Goal: Task Accomplishment & Management: Manage account settings

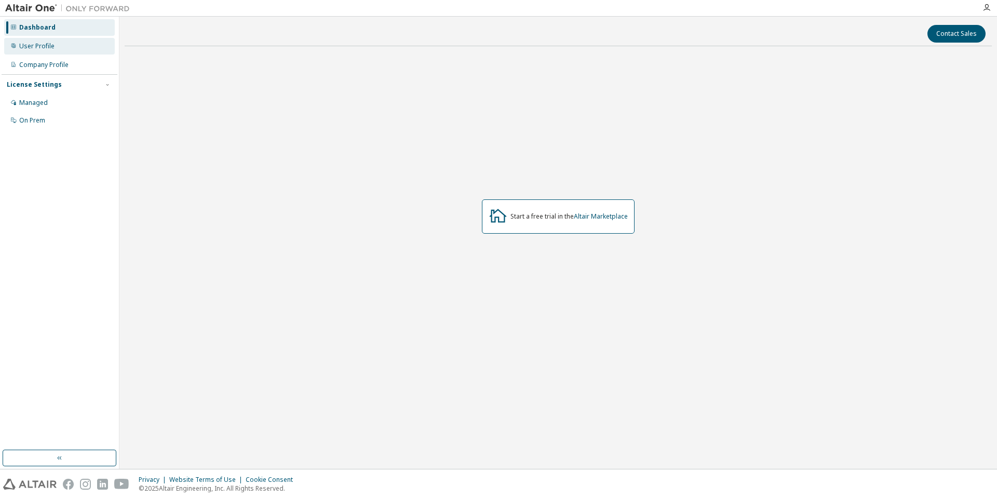
click at [69, 53] on div "User Profile" at bounding box center [59, 46] width 111 height 17
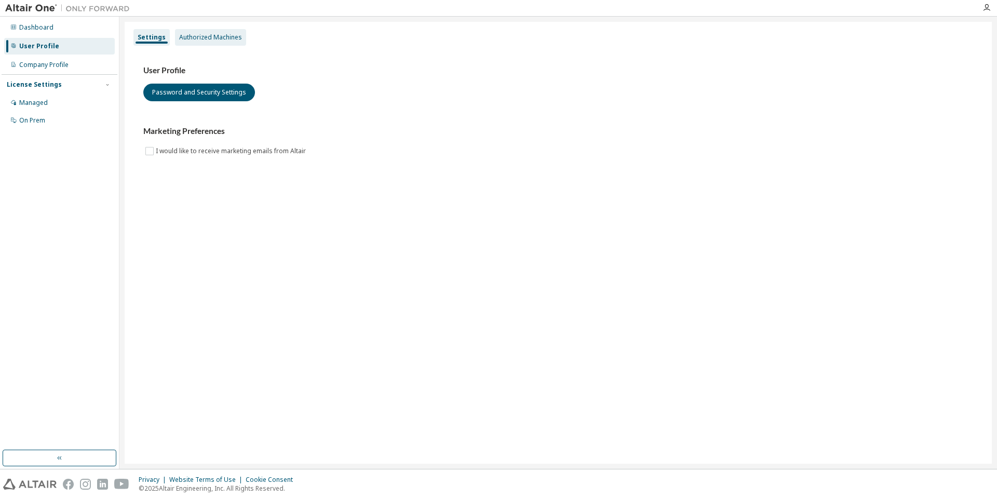
click at [198, 38] on div "Authorized Machines" at bounding box center [210, 37] width 63 height 8
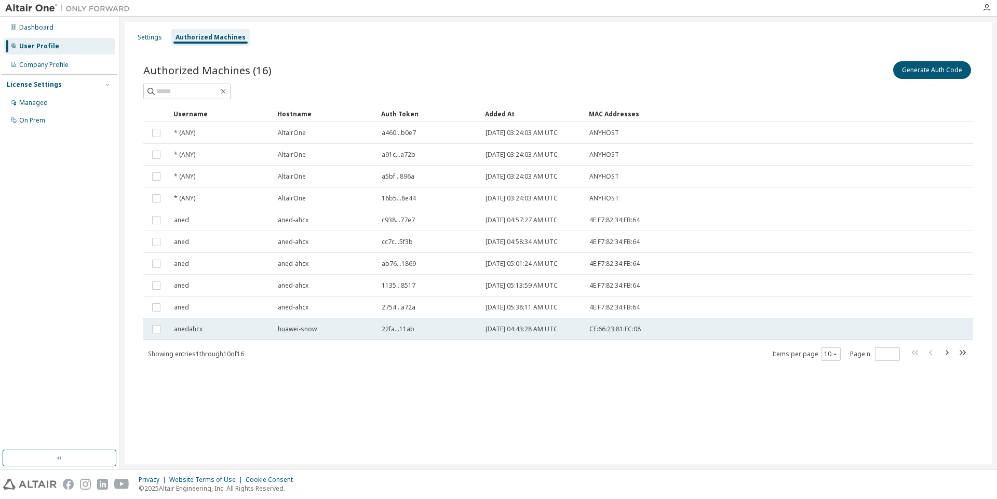
click at [334, 338] on td "huawei-snow" at bounding box center [325, 329] width 104 height 22
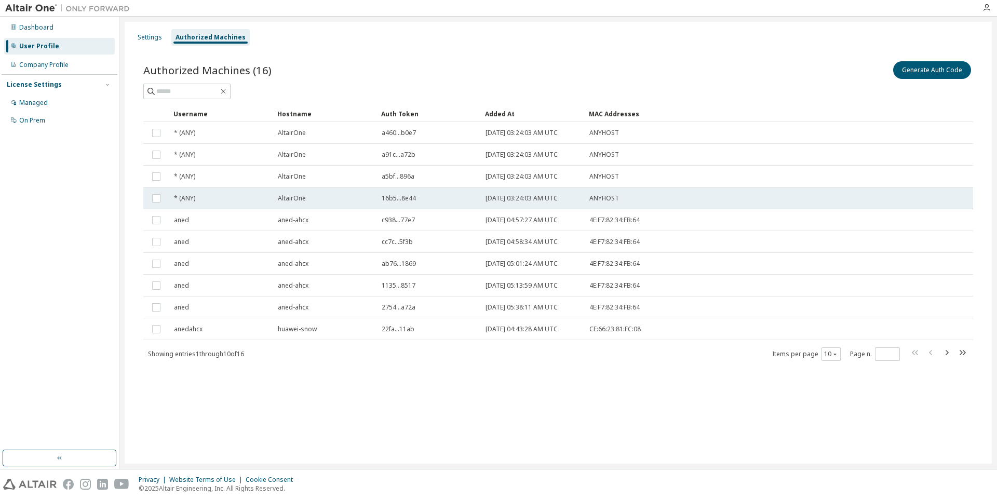
click at [969, 199] on tr "* (ANY) AltairOne 16b5...8e44 [DATE] 03:24:03 AM UTC ANYHOST" at bounding box center [558, 198] width 830 height 22
click at [50, 97] on div "Managed" at bounding box center [59, 102] width 111 height 17
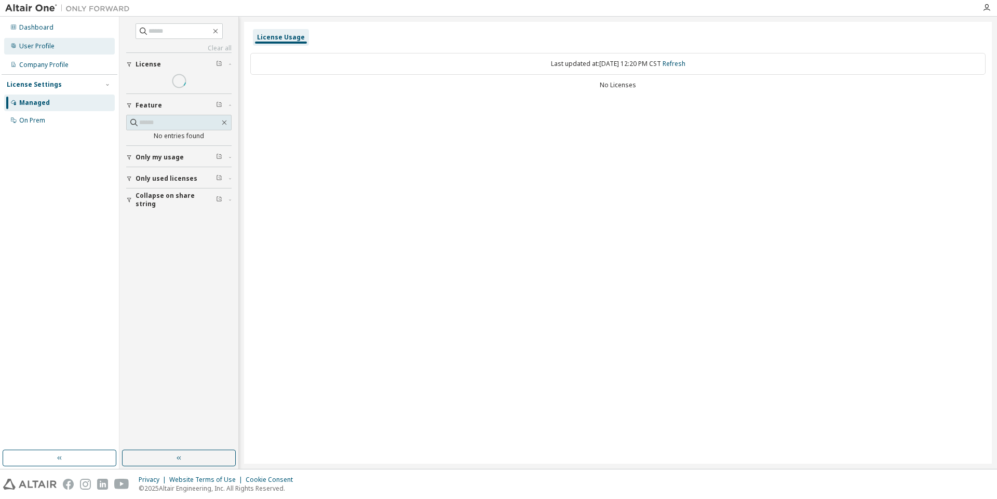
click at [49, 52] on div "User Profile" at bounding box center [59, 46] width 111 height 17
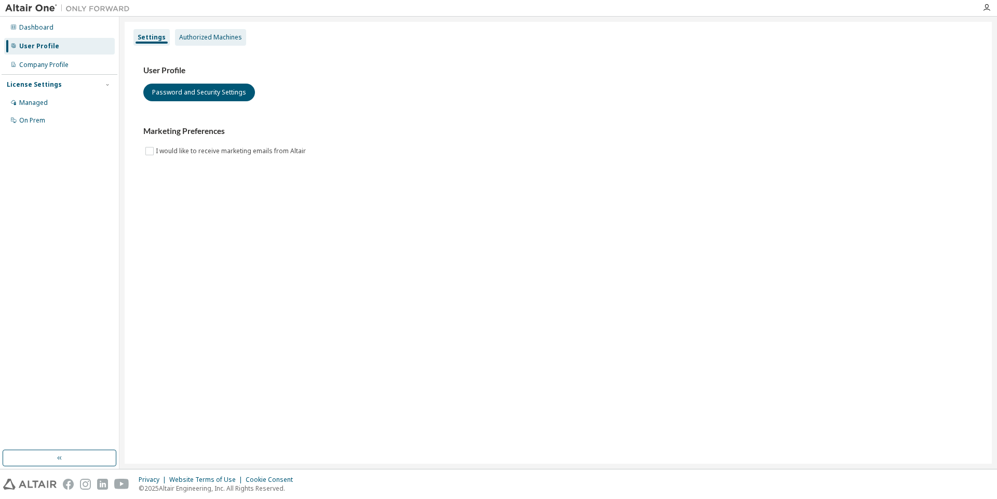
click at [222, 38] on div "Authorized Machines" at bounding box center [210, 37] width 63 height 8
